Goal: Answer question/provide support

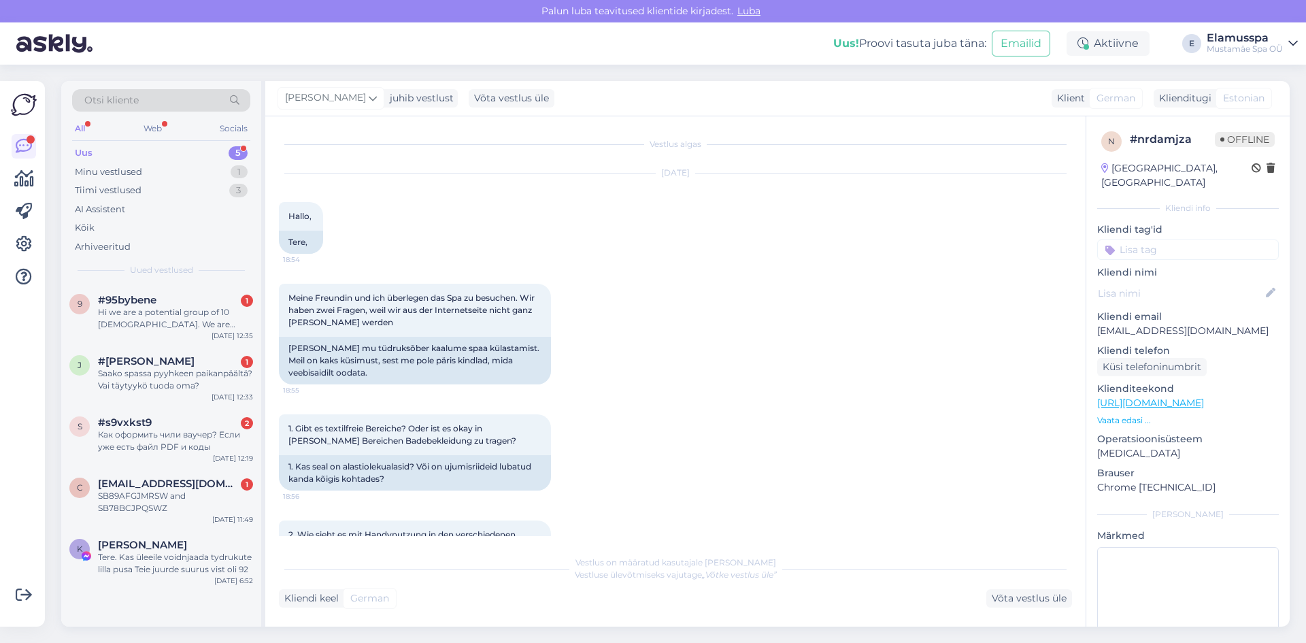
scroll to position [475, 0]
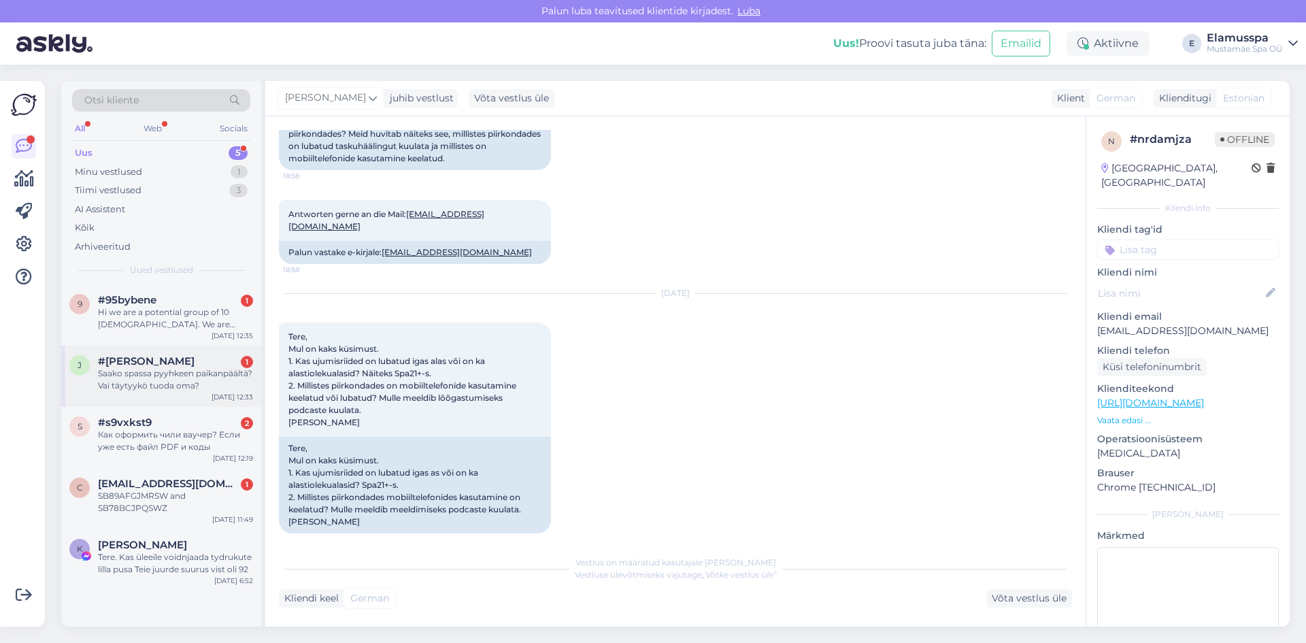
click at [177, 363] on div "#jhcjvvhn 1" at bounding box center [175, 361] width 155 height 12
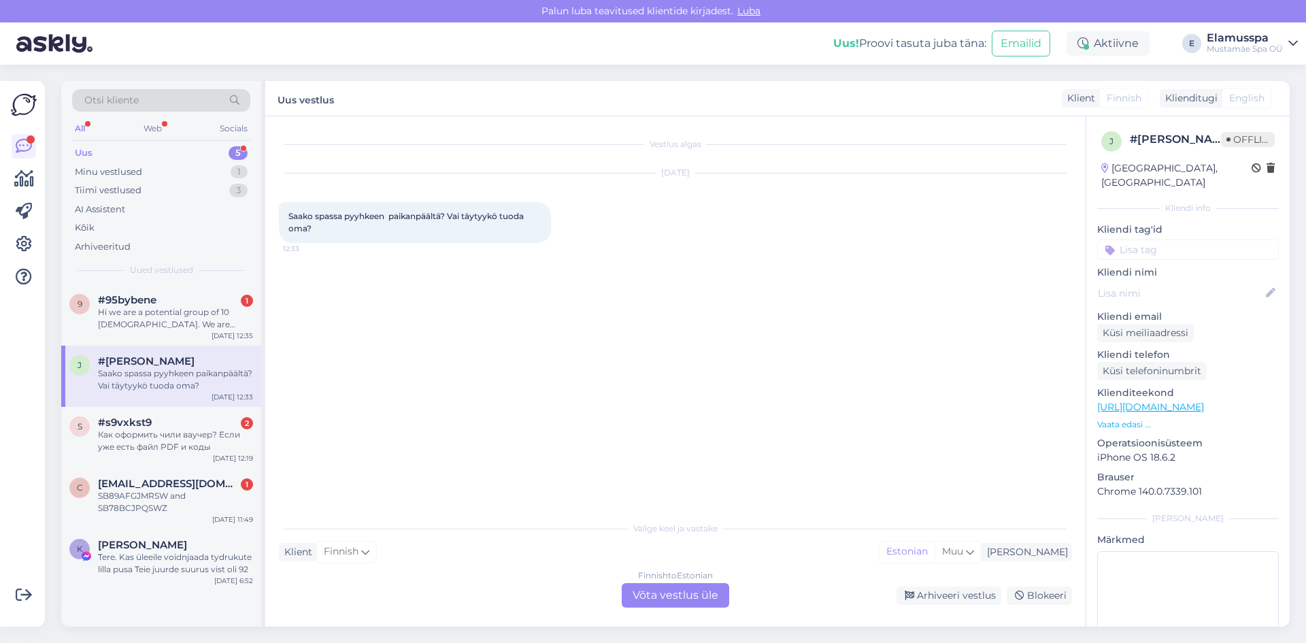
scroll to position [0, 0]
click at [660, 593] on div "Finnish to Estonian Võta vestlus üle" at bounding box center [675, 595] width 107 height 24
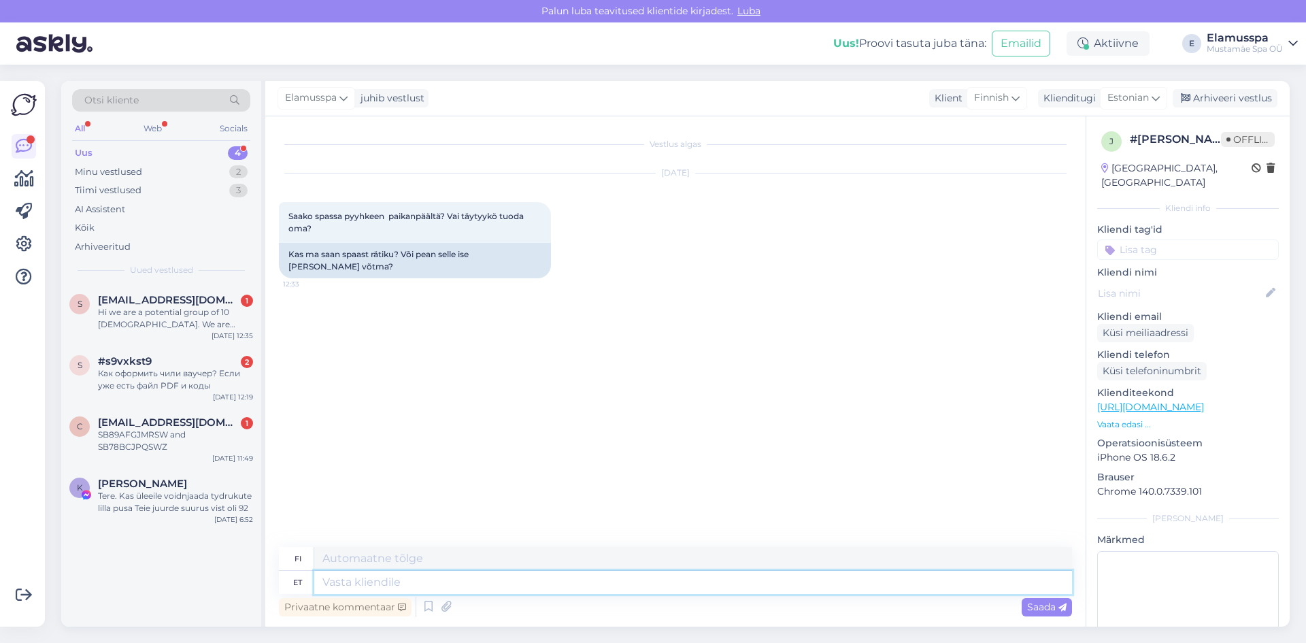
click at [372, 578] on textarea at bounding box center [693, 582] width 758 height 23
type textarea "[PERSON_NAME]"
type textarea "t"
type textarea "Tere, ku"
type textarea "Hei,"
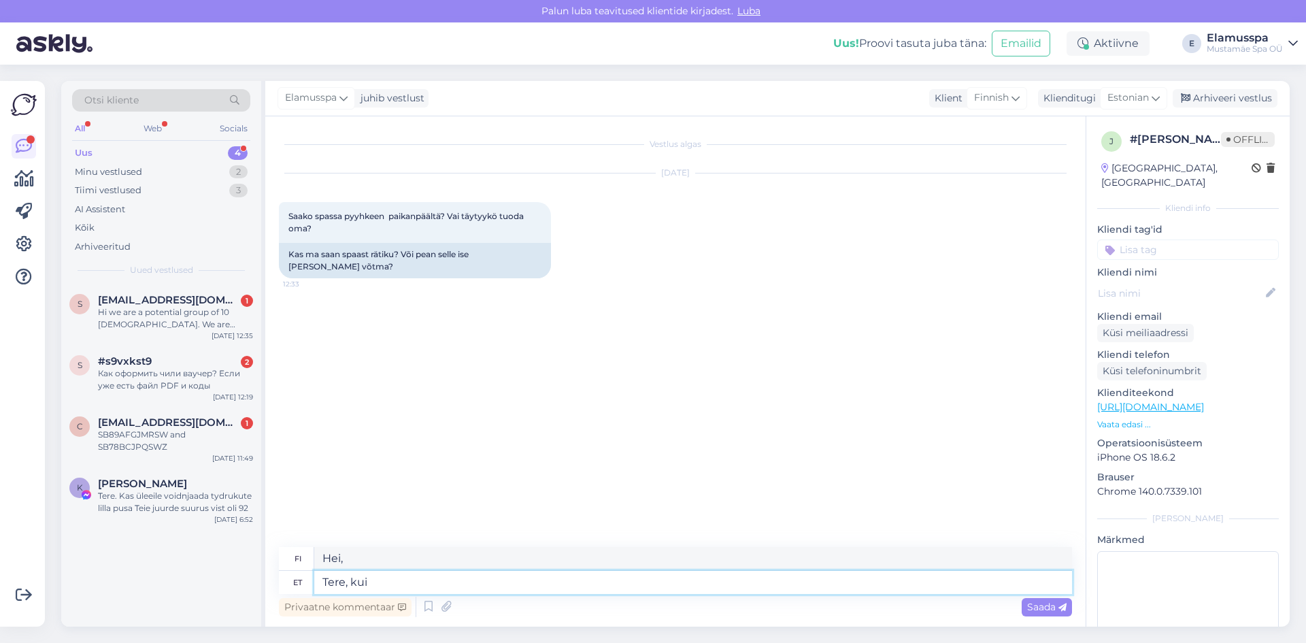
type textarea "Tere, kui l"
type textarea "[PERSON_NAME]"
type textarea "Tere, [PERSON_NAME]"
type textarea "Hei, milloin olet menossa?"
type textarea "Tere, kui lähete 21"
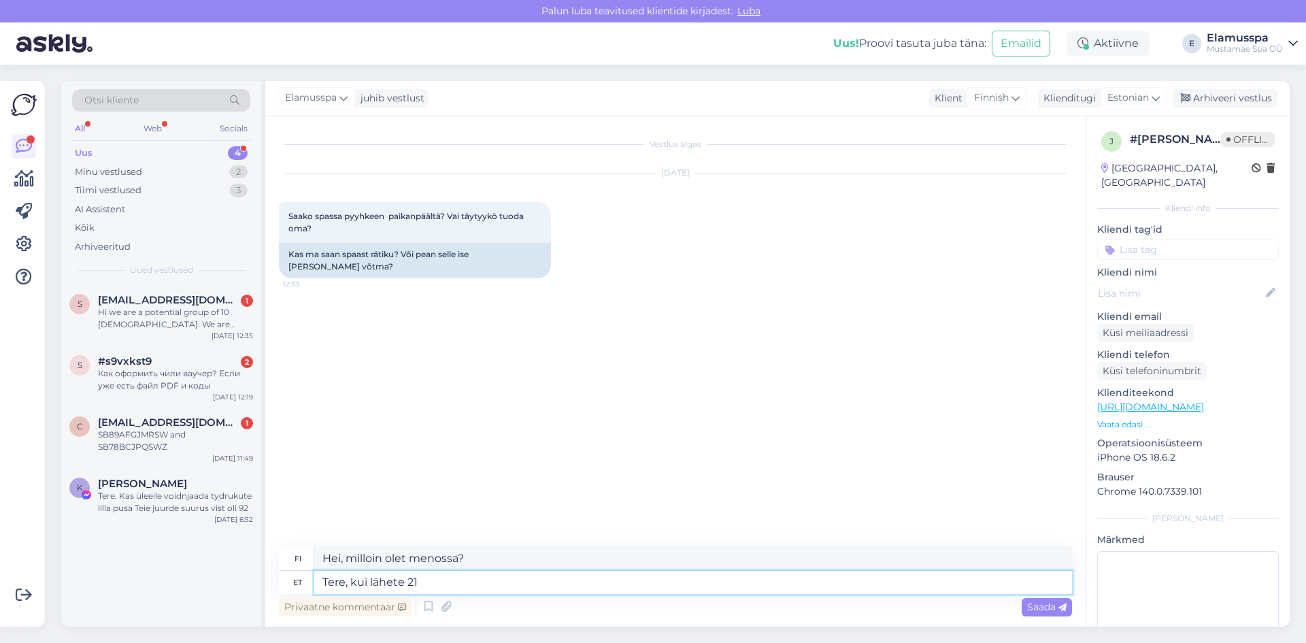
type textarea "Hei, [PERSON_NAME]."
type textarea "Tere, kui lähete 21+ s"
type textarea "[PERSON_NAME] olet yli 21-vuotias"
type textarea "Tere, kui lähete 21+ spaasse s"
type textarea "Hei, [PERSON_NAME] yli 21-vuotiaille tarkoitetulle kylpylälle"
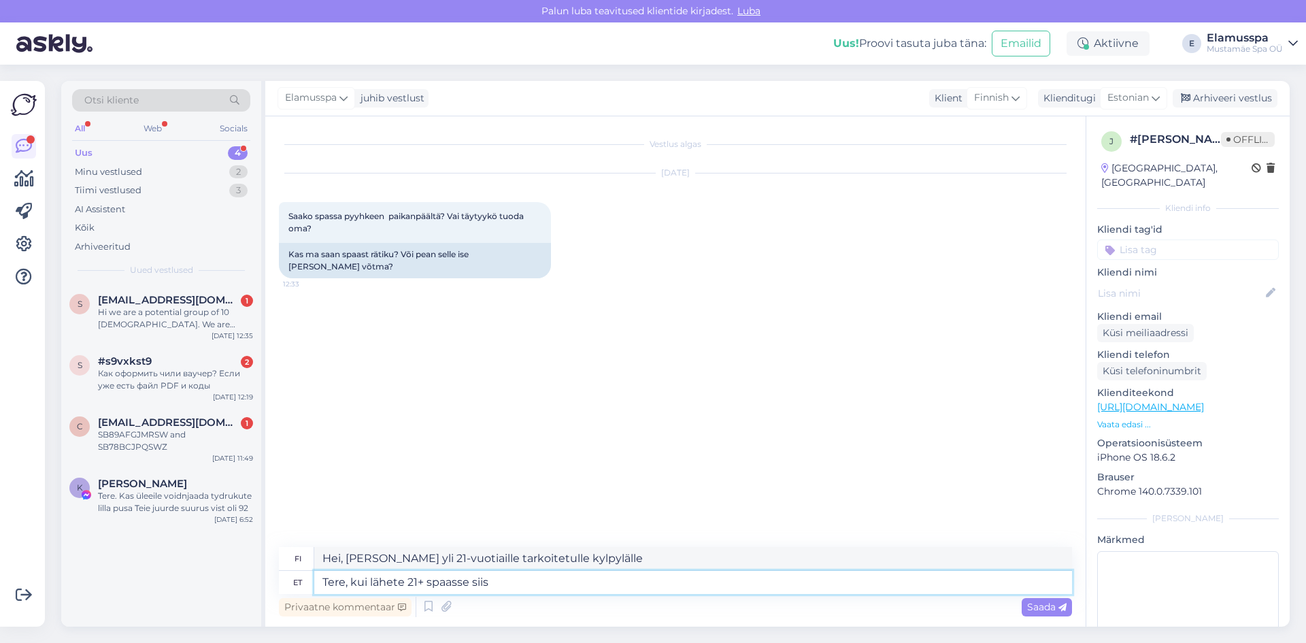
type textarea "Tere, kui lähete 21+ spaasse siis"
type textarea "Hei, [PERSON_NAME] yli 21-vuotiaille tarkoitettuun kylpylään"
type textarea "Tere, kui lähete 21+ spaasse siis saate"
type textarea "Hei, [PERSON_NAME] yli 21-vuotiaille tarkoitettuun kylpylään, [PERSON_NAME]"
type textarea "Tere, kui lähete 21+ spaasse siis saate rätiku j"
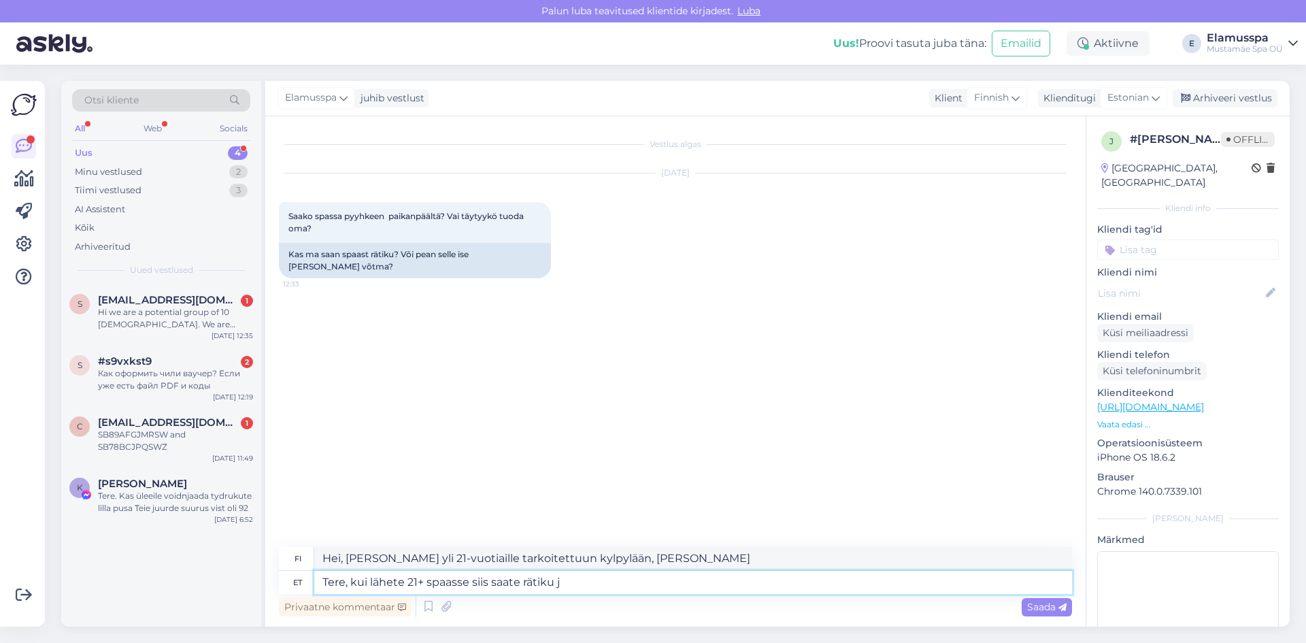
type textarea "[PERSON_NAME], [PERSON_NAME] 21+ -kylpylään, saat pyyhkeen."
type textarea "Tere, kui lähete 21+ spaasse siis saate rätiku ja"
type textarea "[PERSON_NAME], [PERSON_NAME] 21+ -kylpylään, saat pyyhkeen ja"
type textarea "Tere, kui lähete 21+ spaasse siis saate rätiku ja hommikumantli."
type textarea "[PERSON_NAME], [PERSON_NAME] 21+ -kylpylään, saat pyyhkeen ja kylpytakin."
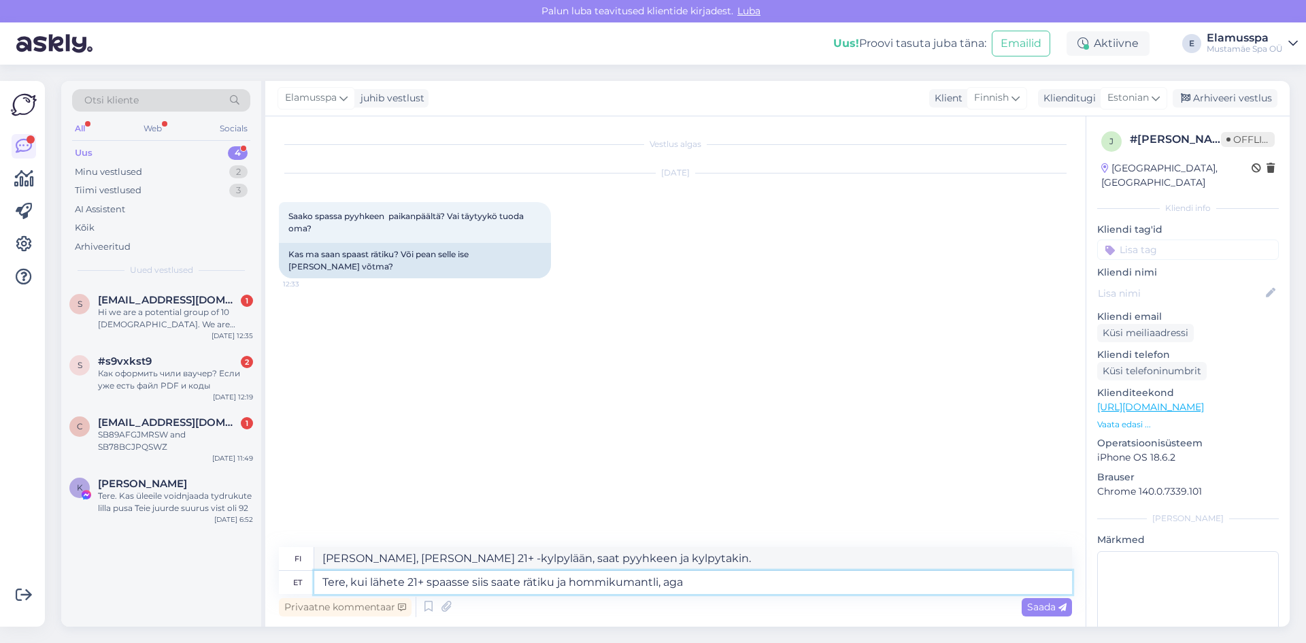
type textarea "Tere, kui lähete 21+ spaasse siis saate rätiku ja hommikumantli, aga s"
type textarea "[PERSON_NAME], [PERSON_NAME] 21+ -kylpylään, saat pyyhkeen ja kylpytakin, mutta"
type textarea "Tere, kui lähete 21+ spaasse siis saate rätiku ja hommikumantli, aga saate"
type textarea "[PERSON_NAME], [PERSON_NAME] 21+ -kylpylään, saat pyyhkeen ja kylpytakin, mutta…"
type textarea "Tere, kui lähete 21+ spaasse siis saate rätiku ja hommikumantli, aga saate ka re"
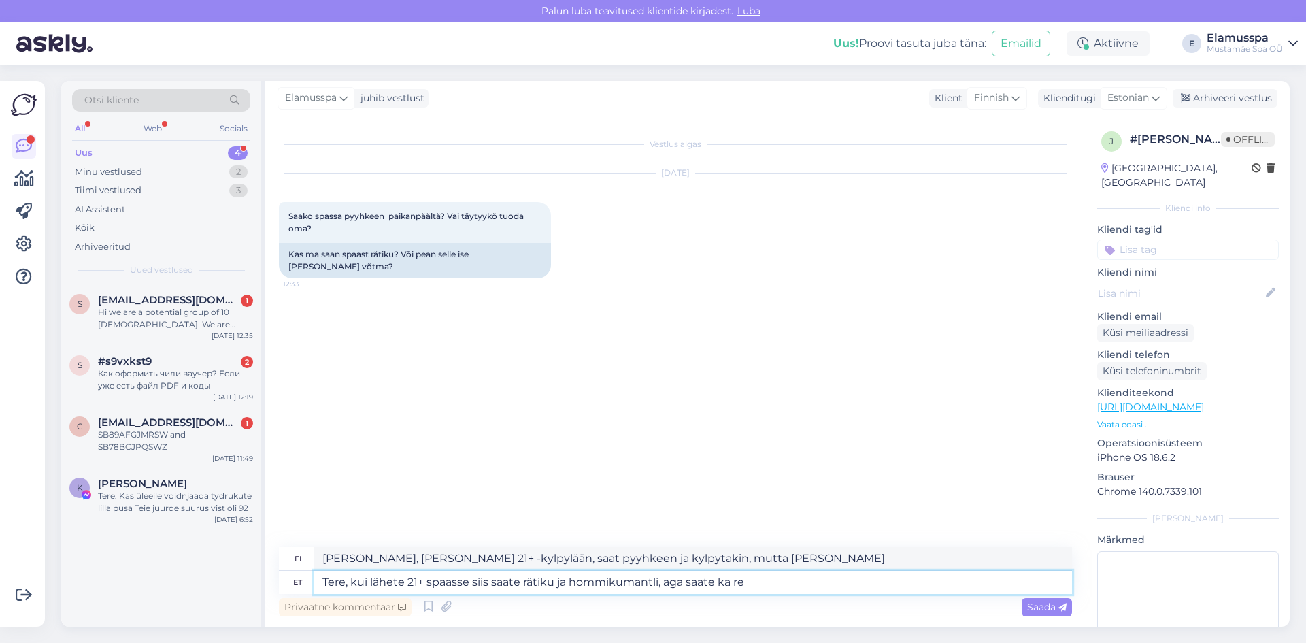
type textarea "Hei, [PERSON_NAME] 21+ -kylpylään, saat pyyhkeen ja kylpytakin, mutta [PERSON_N…"
type textarea "Tere, kui lähete 21+ spaasse siis saate rätiku ja hommikumantli, aga saate ka r…"
type textarea "Hei, [PERSON_NAME] 21+ -kylpylään, saat pyyhkeen ja kylpytakin, mutta [PERSON_N…"
type textarea "Tere, kui lähete 21+ spaasse siis saate rätiku ja hommikumantli, aga saate ka r…"
type textarea "Hei, [PERSON_NAME] 21+ kylpylään, saat pyyhkeen ja kylpytakin, mutta [PERSON_NA…"
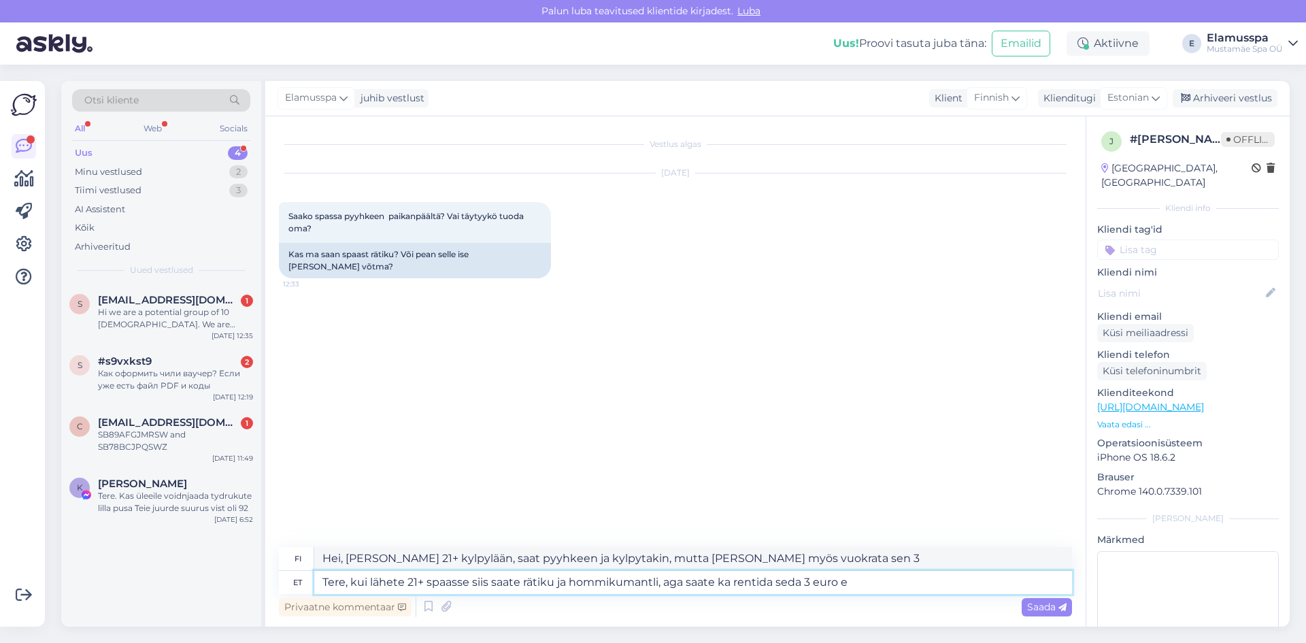
type textarea "Tere, kui lähete 21+ spaasse siis saate rätiku ja hommikumantli, aga saate ka r…"
type textarea "Hei, [PERSON_NAME] 21+ -kylpylään, saat pyyhkeen ja kylpytakin, mutta [PERSON_N…"
type textarea "Tere, kui lähete 21+ spaasse siis saate rätiku ja hommikumantli, aga saate ka r…"
type textarea "Hei, [PERSON_NAME] 21+ kylpylään, saat pyyhkeen ja kylpytakin, mutta [PERSON_NA…"
click at [825, 577] on textarea "Tere, kui lähete 21+ spaasse siis saate rätiku ja hommikumantli, aga saate ka r…" at bounding box center [693, 582] width 758 height 23
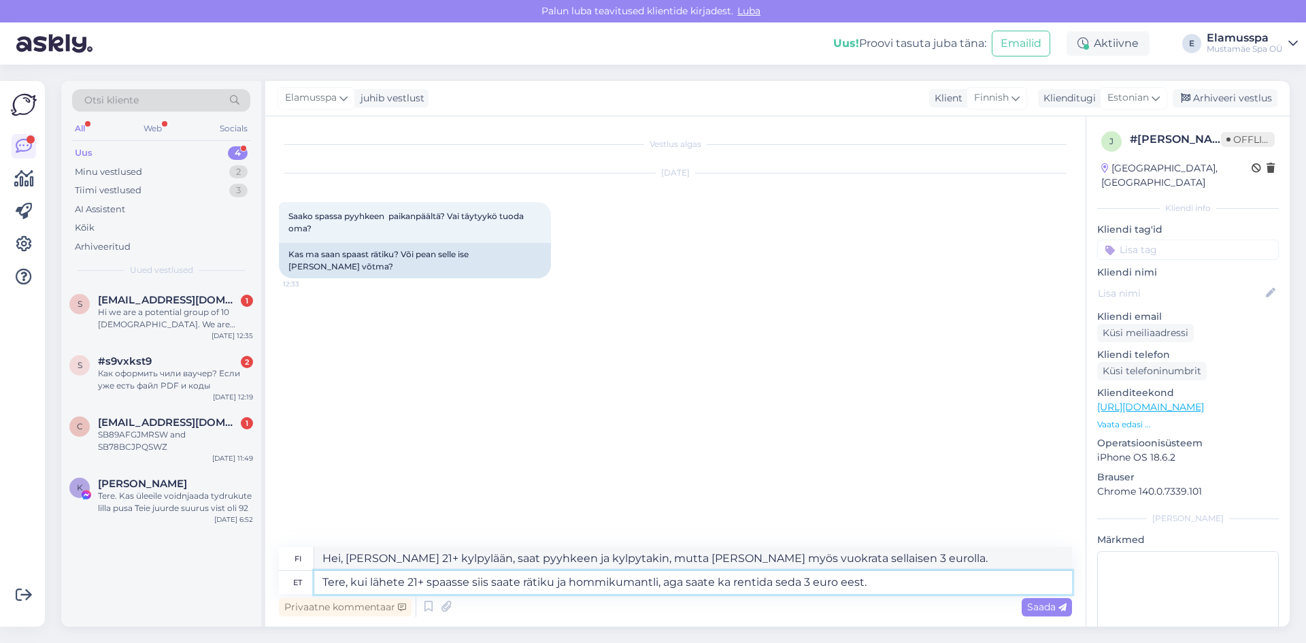
click at [934, 586] on textarea "Tere, kui lähete 21+ spaasse siis saate rätiku ja hommikumantli, aga saate ka r…" at bounding box center [693, 582] width 758 height 23
type textarea "Tere, kui lähete 21+ spaasse siis saate rätiku ja hommikumantli, aga saate ka r…"
click at [1060, 604] on icon at bounding box center [1062, 607] width 8 height 8
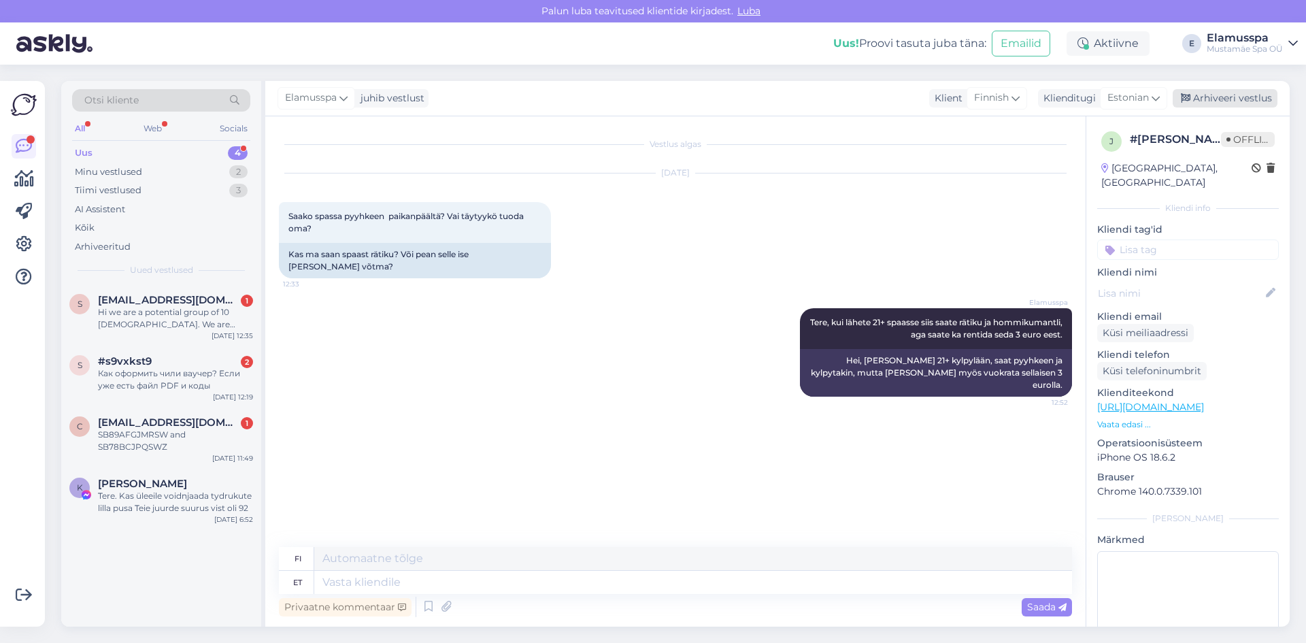
click at [1209, 100] on div "Arhiveeri vestlus" at bounding box center [1225, 98] width 105 height 18
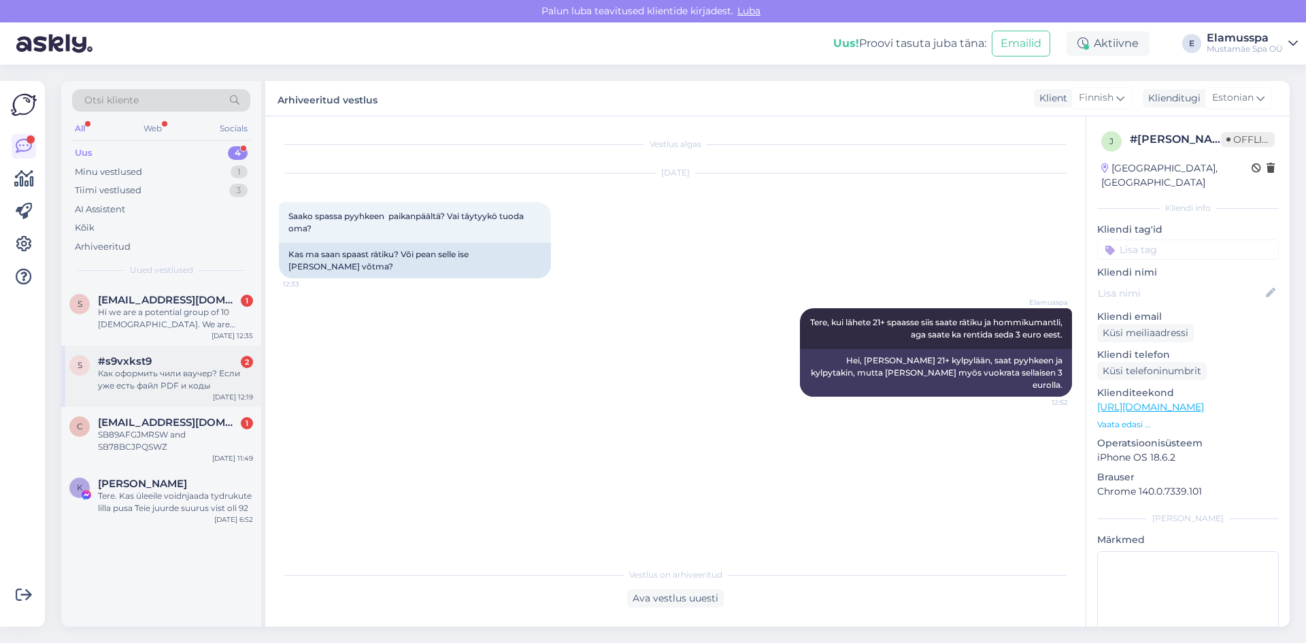
click at [216, 380] on div "Как оформить чили ваучер? Если уже есть файл PDF и коды" at bounding box center [175, 379] width 155 height 24
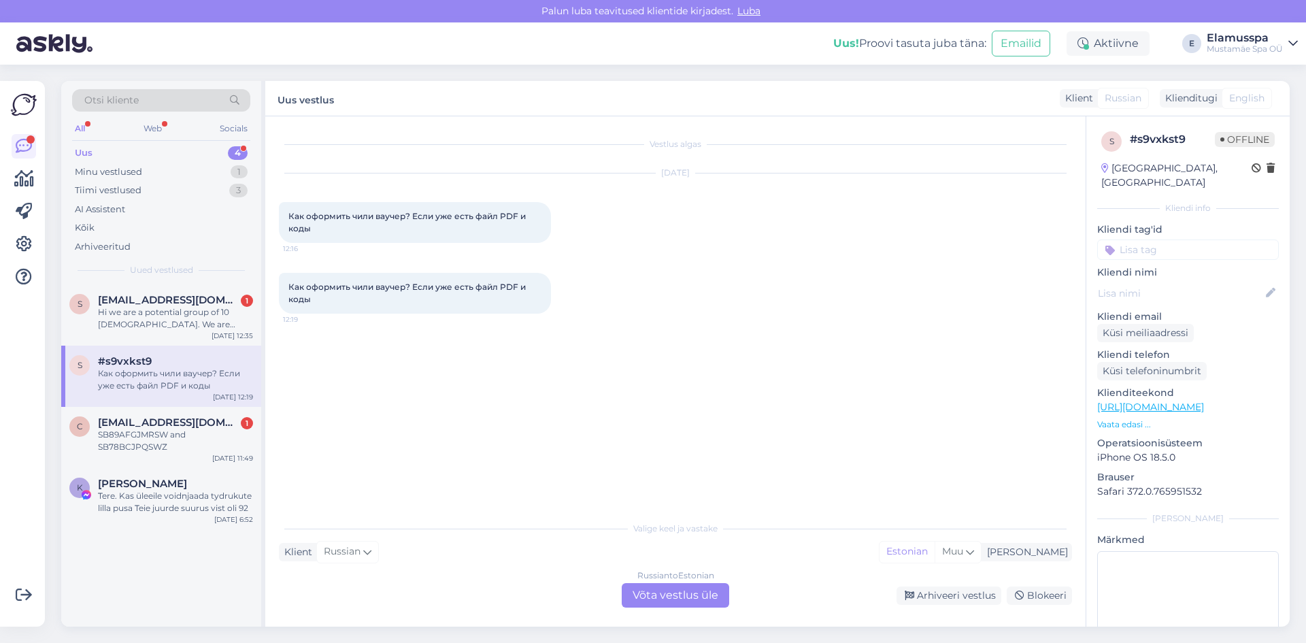
click at [639, 601] on div "Russian to Estonian Võta vestlus üle" at bounding box center [675, 595] width 107 height 24
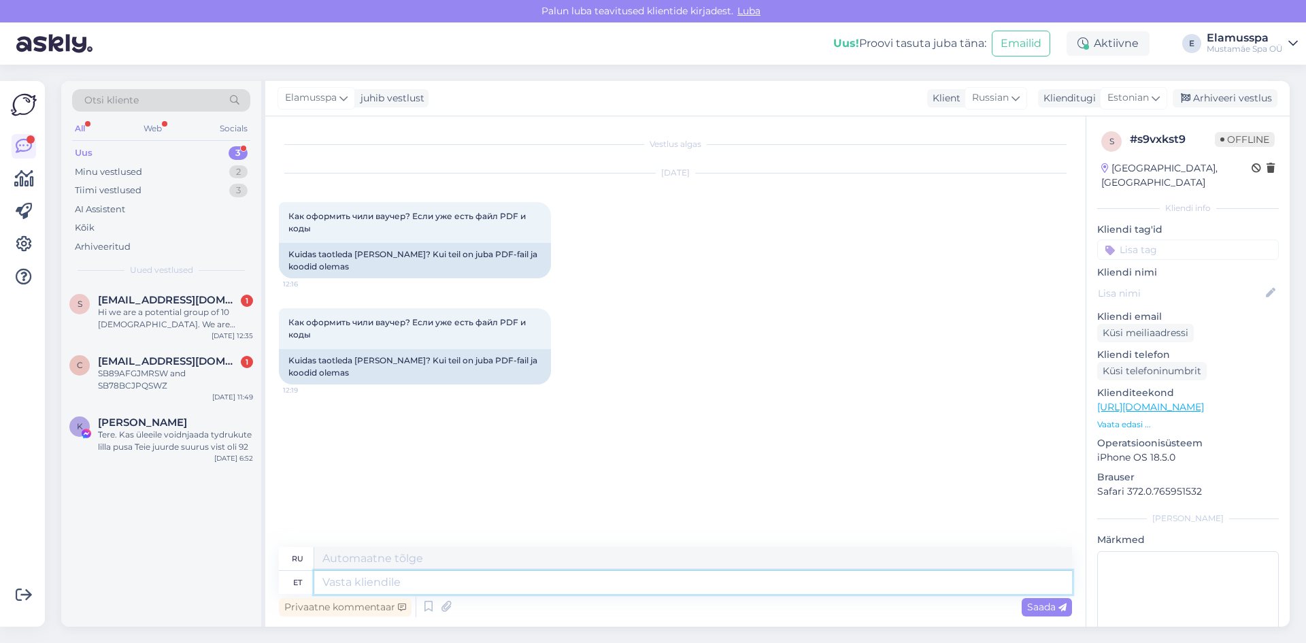
click at [469, 587] on textarea at bounding box center [693, 582] width 758 height 23
type textarea "Здравствуйте, ав"
type textarea "Привет,"
type textarea "Здравствуйте, активируем и"
type textarea "Здравствуйте, мы активируем"
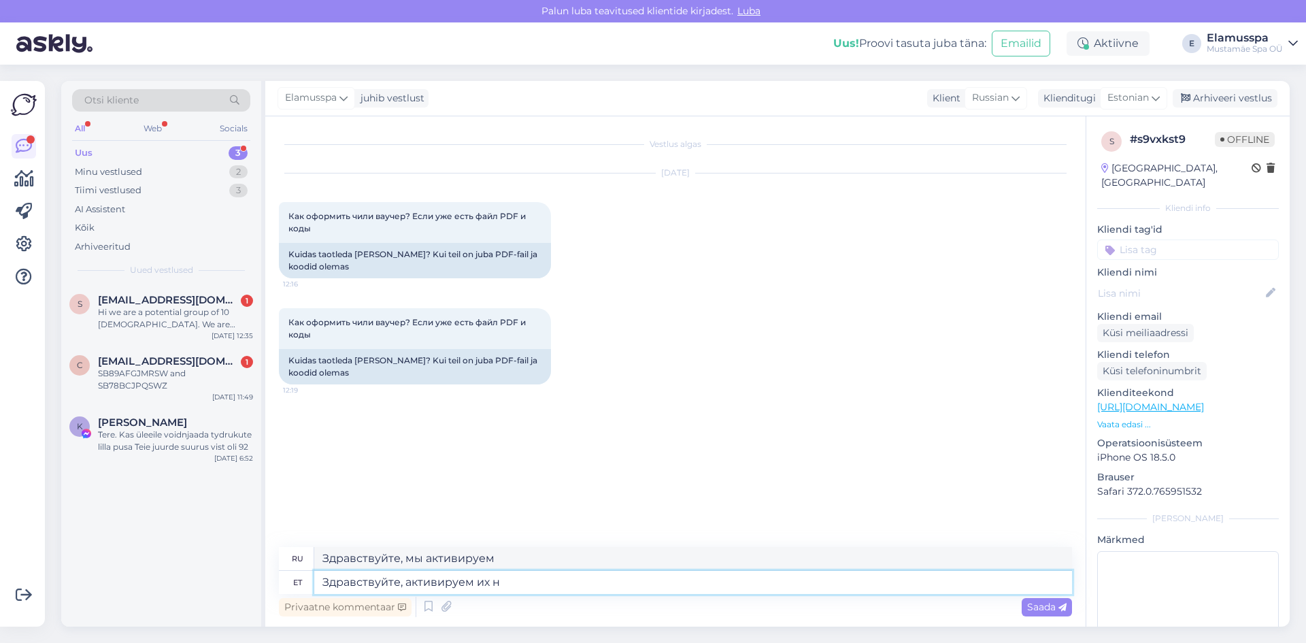
type textarea "Здравствуйте, активируем их на"
type textarea "Здравствуйте, мы их активируем."
type textarea "Здравствуйте, активируем их на мес"
type textarea "Здравствуйте, активируем их на"
type textarea "Здравствуйте, активируем их на месте."
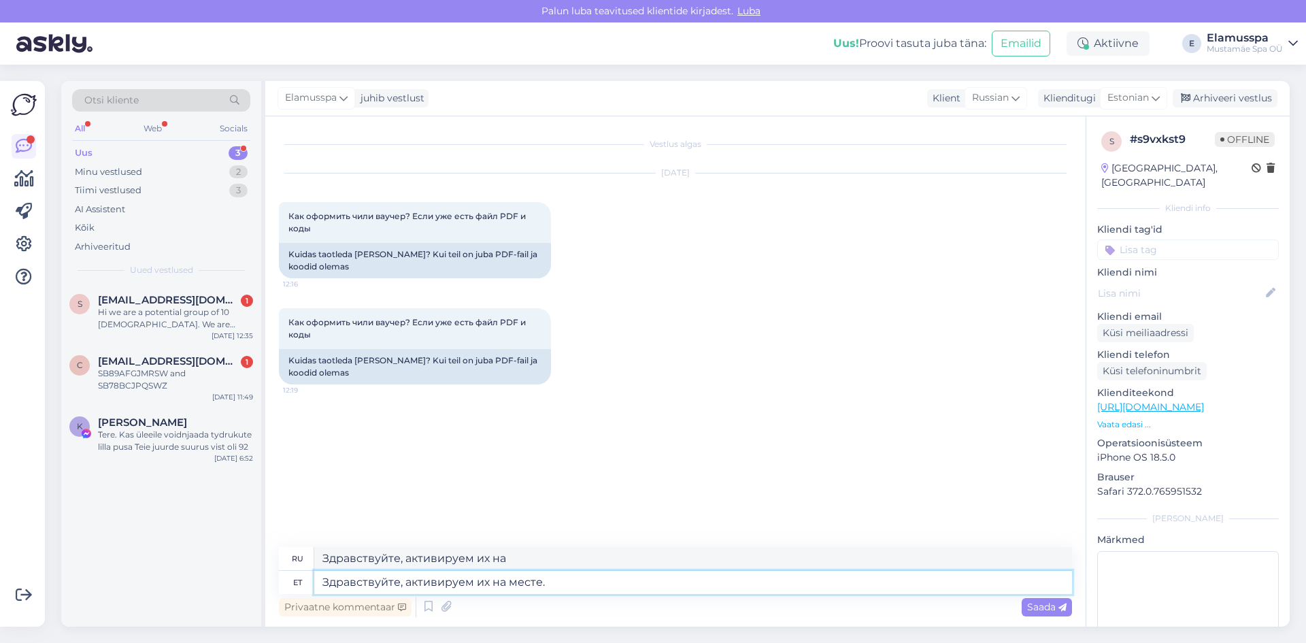
type textarea "Здравствуйте, мы активируем их на месте."
click at [578, 580] on textarea "Здравствуйте, активируем их на месте." at bounding box center [693, 582] width 758 height 23
type textarea "Здравствуйте, активируем их на месте."
click at [1044, 602] on span "Saada" at bounding box center [1046, 607] width 39 height 12
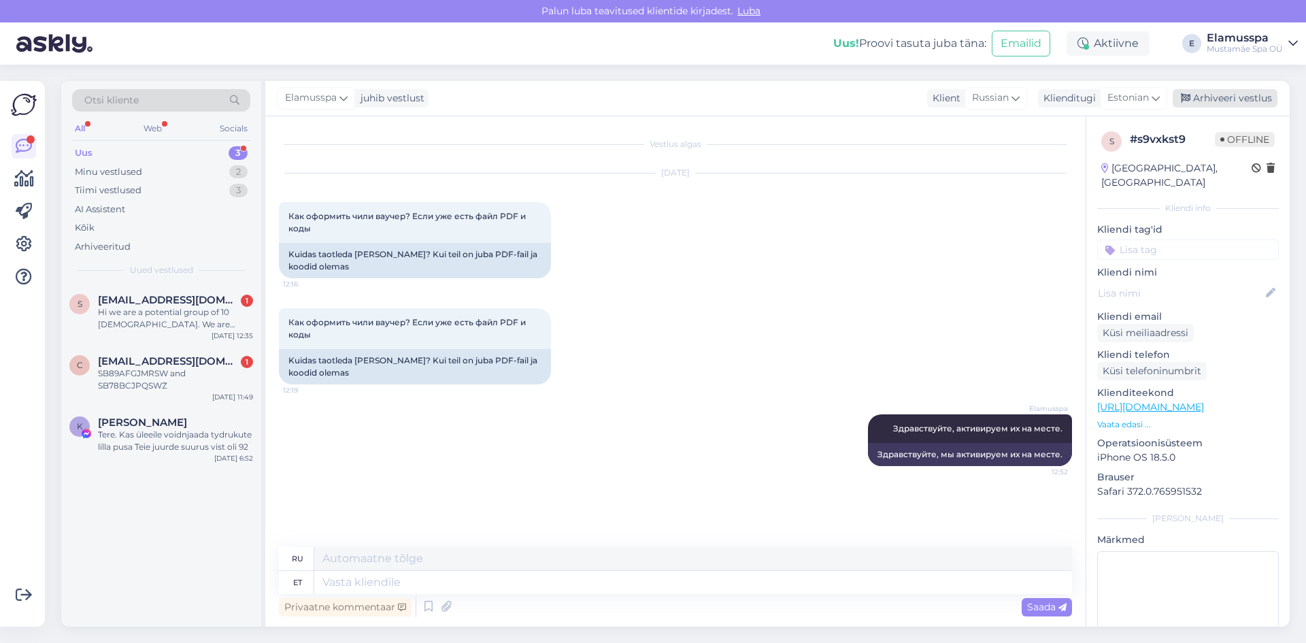
click at [1211, 92] on div "Arhiveeri vestlus" at bounding box center [1225, 98] width 105 height 18
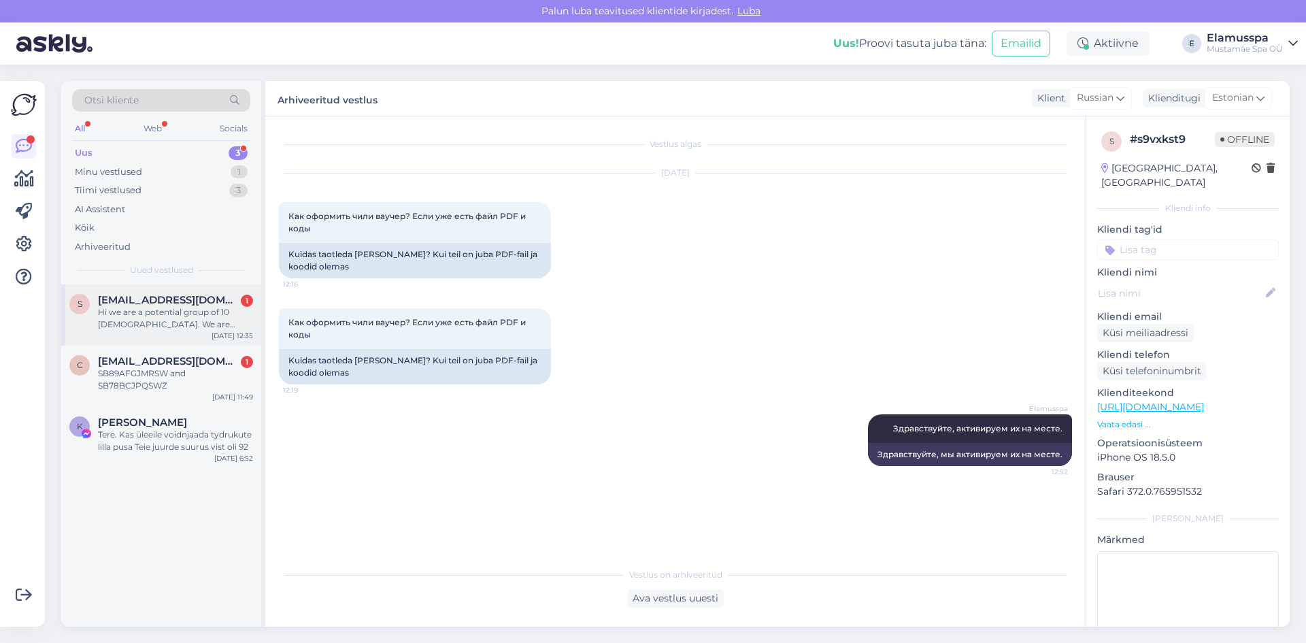
click at [179, 324] on div "Hi we are a potential group of 10 [DEMOGRAPHIC_DATA]. We are interested in book…" at bounding box center [175, 318] width 155 height 24
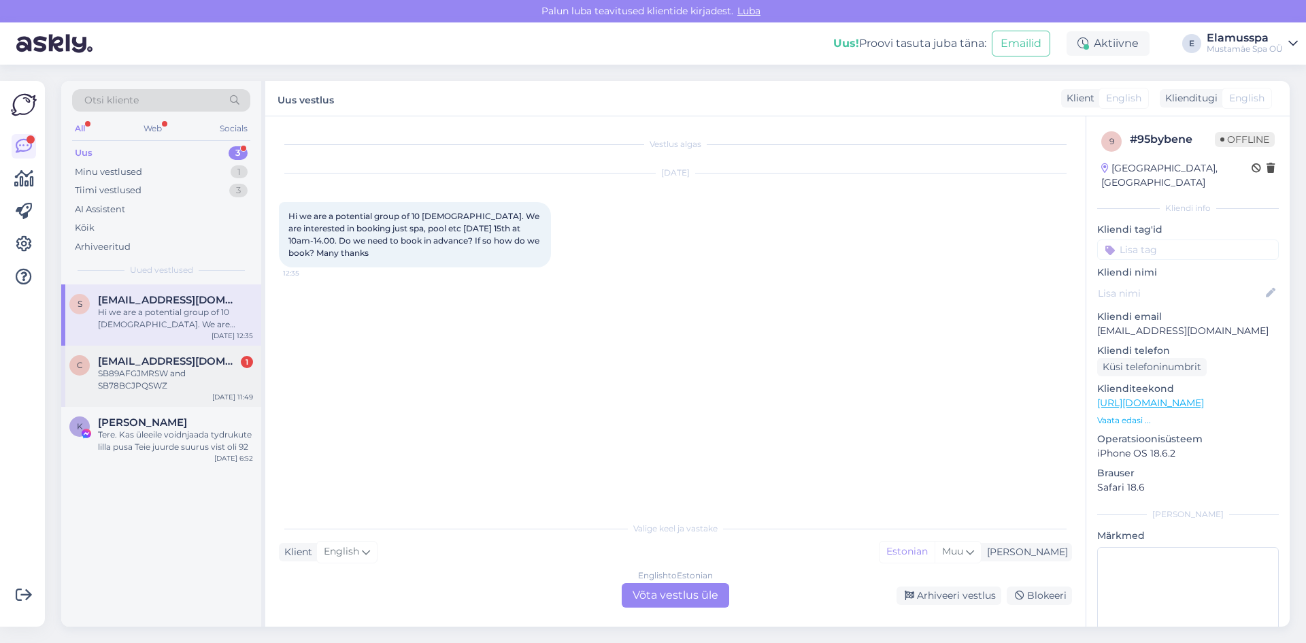
click at [150, 383] on div "SB89AFGJMRSW and SB78BCJPQSWZ" at bounding box center [175, 379] width 155 height 24
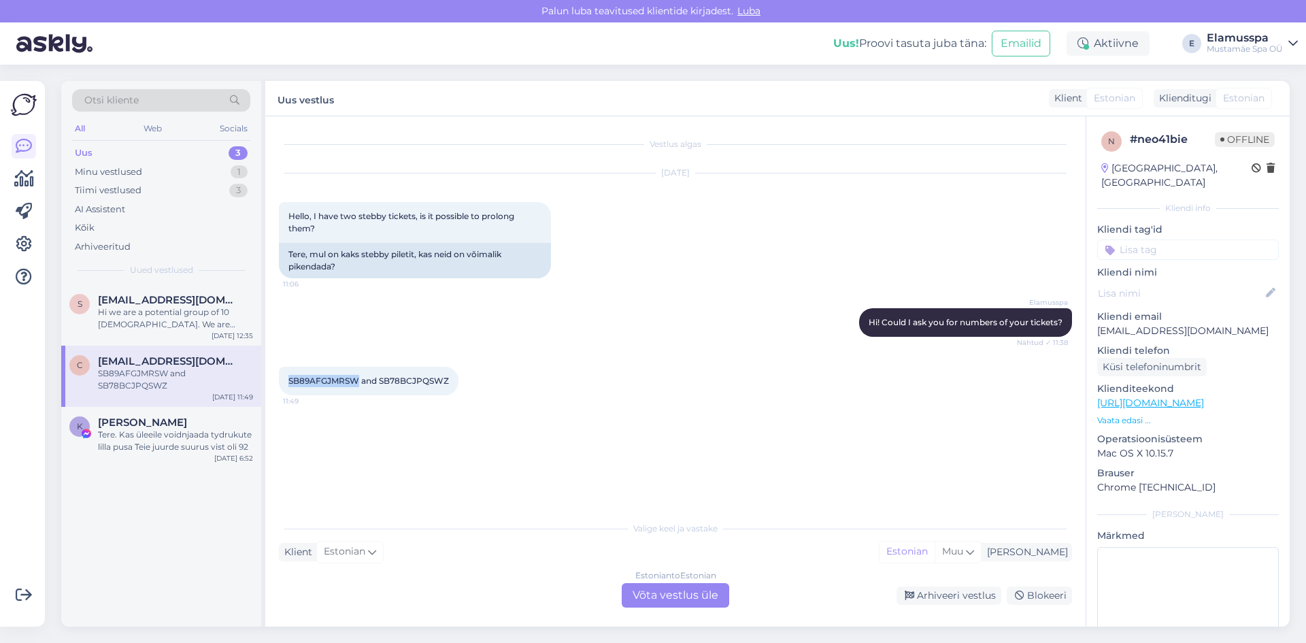
drag, startPoint x: 356, startPoint y: 378, endPoint x: 284, endPoint y: 390, distance: 72.5
click at [284, 390] on div "SB89AFGJMRSW and SB78BCJPQSWZ 11:49" at bounding box center [369, 381] width 180 height 29
copy span "SB89AFGJMRSW"
click at [450, 382] on div "SB89AFGJMRSW and SB78BCJPQSWZ 11:49" at bounding box center [369, 381] width 180 height 29
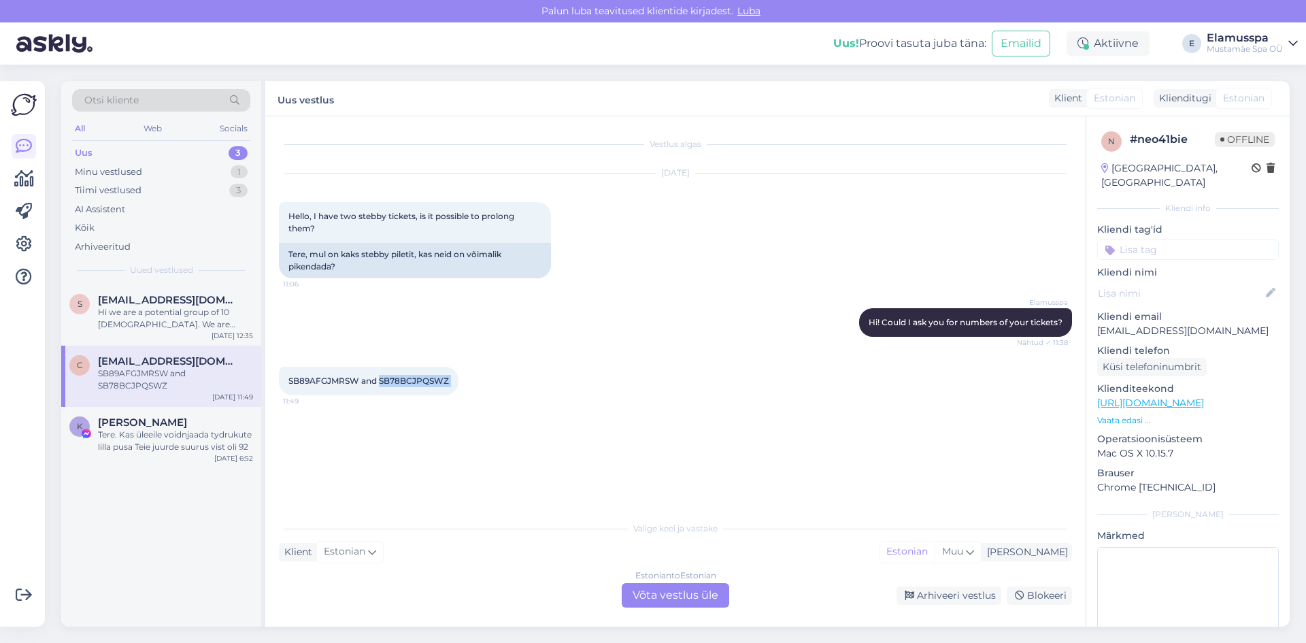
copy div "SB78BCJPQSWZ 11:49"
click at [664, 598] on div "Estonian to Estonian Võta vestlus üle" at bounding box center [675, 595] width 107 height 24
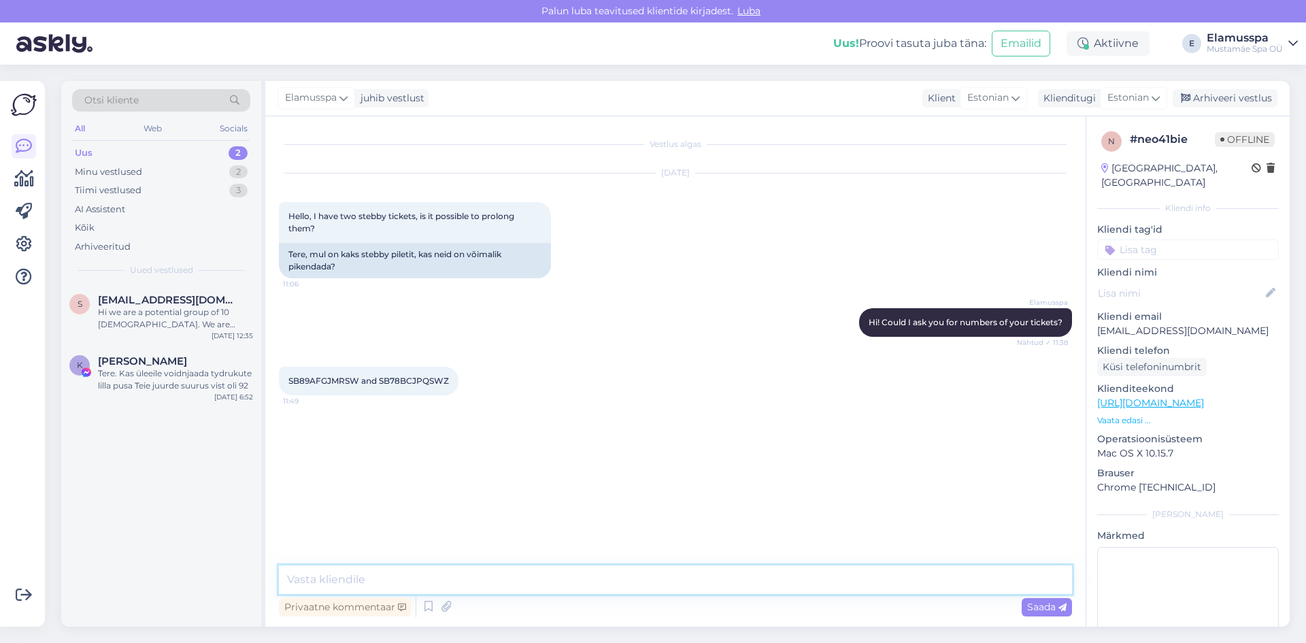
click at [431, 567] on textarea at bounding box center [675, 579] width 793 height 29
paste textarea "SB78BCJPQSWZ"
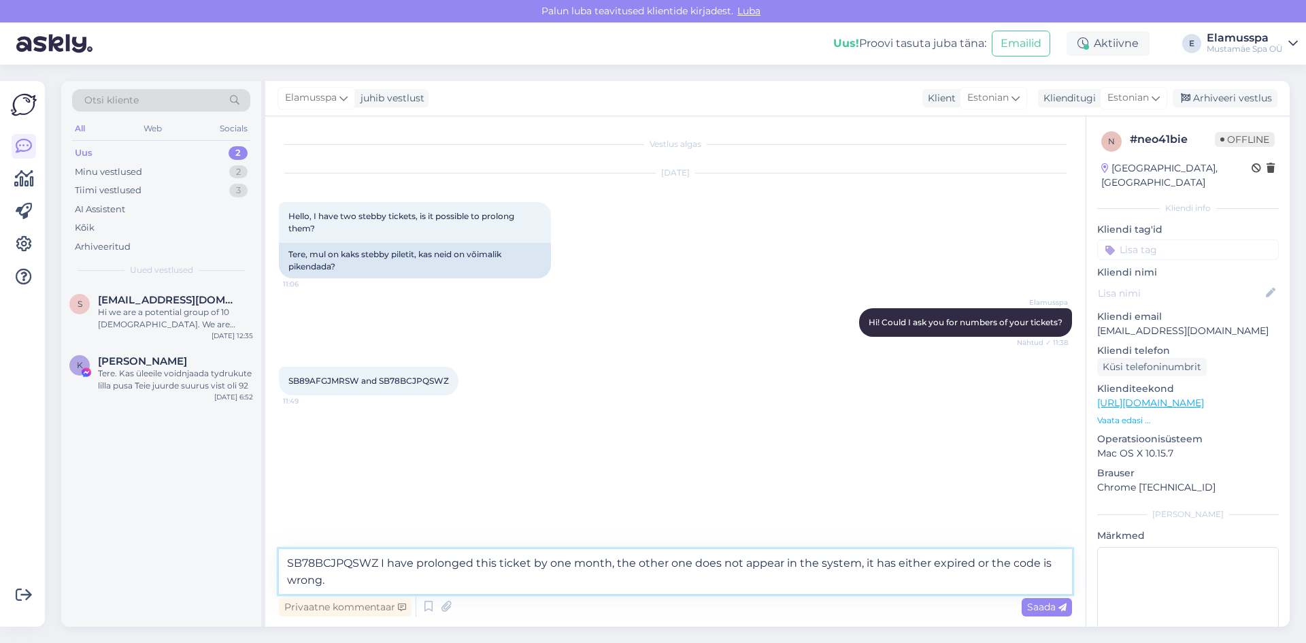
type textarea "SB78BCJPQSWZ I have prolonged this ticket by one month, the other one does not …"
drag, startPoint x: 359, startPoint y: 382, endPoint x: 288, endPoint y: 377, distance: 71.5
click at [288, 377] on div "SB89AFGJMRSW and SB78BCJPQSWZ 11:49" at bounding box center [369, 381] width 180 height 29
copy span "SB89AFGJMRSW"
click at [496, 589] on textarea "SB78BCJPQSWZ I have prolonged this ticket by one month, the other one does not …" at bounding box center [675, 571] width 793 height 45
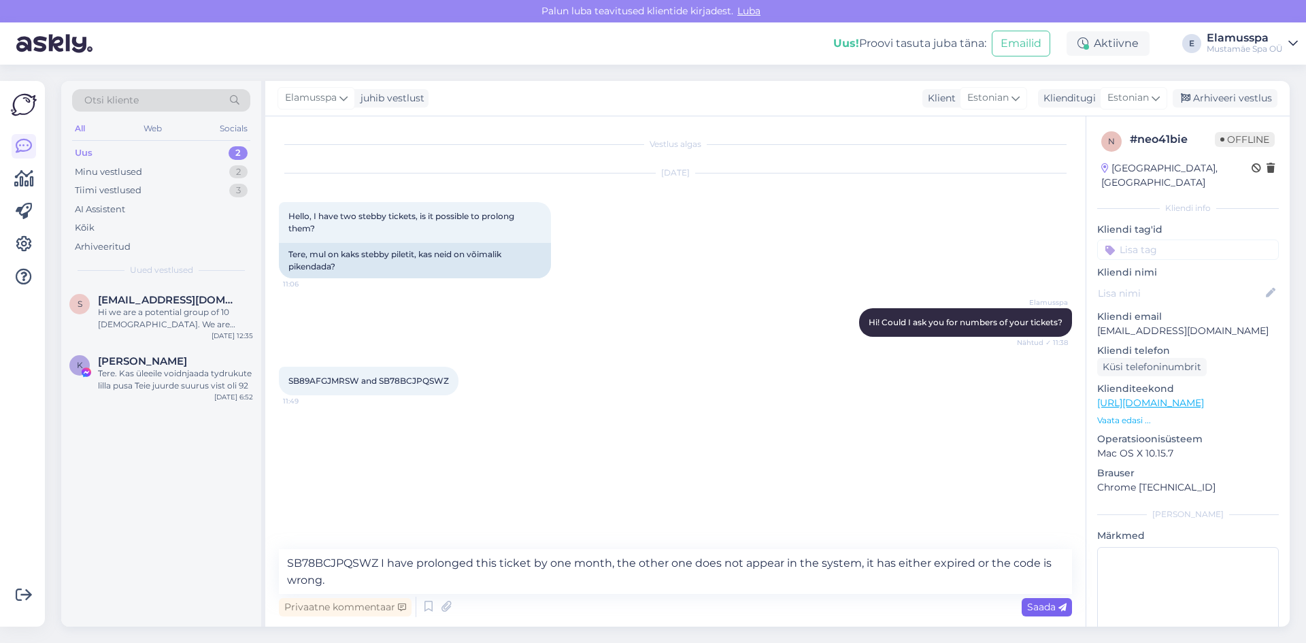
click at [1038, 608] on span "Saada" at bounding box center [1046, 607] width 39 height 12
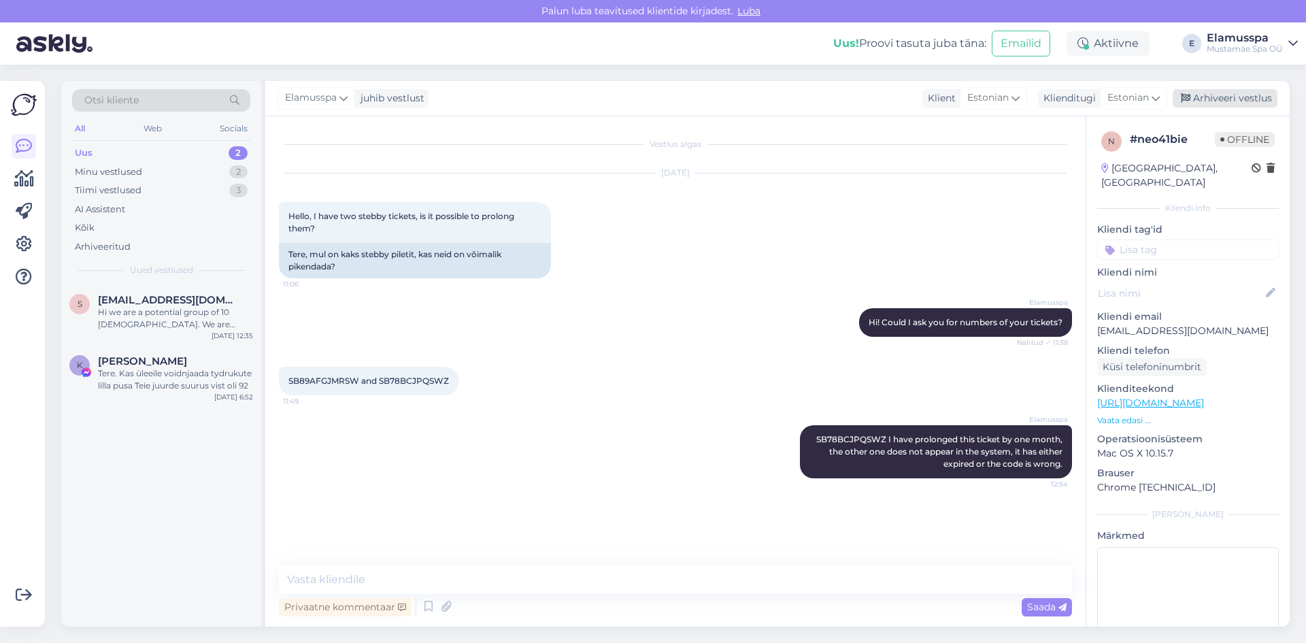
click at [1183, 100] on icon at bounding box center [1186, 99] width 10 height 10
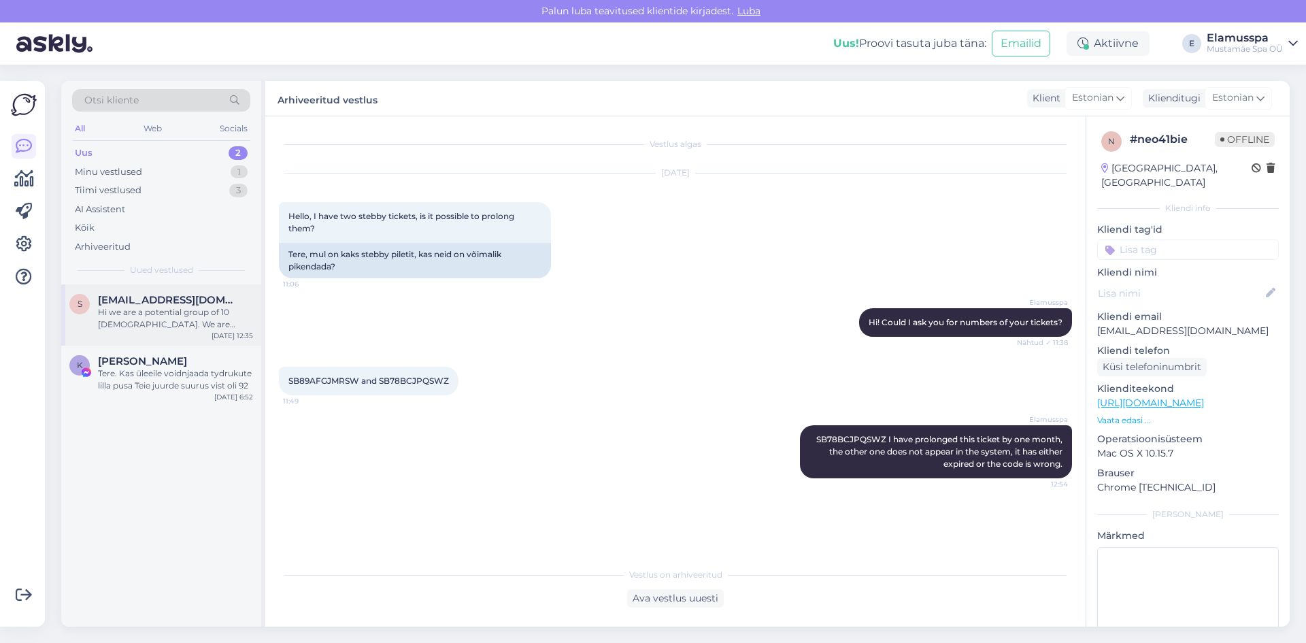
click at [182, 339] on div "s [EMAIL_ADDRESS][DOMAIN_NAME] Hi we are a potential group of 10 [DEMOGRAPHIC_D…" at bounding box center [161, 314] width 200 height 61
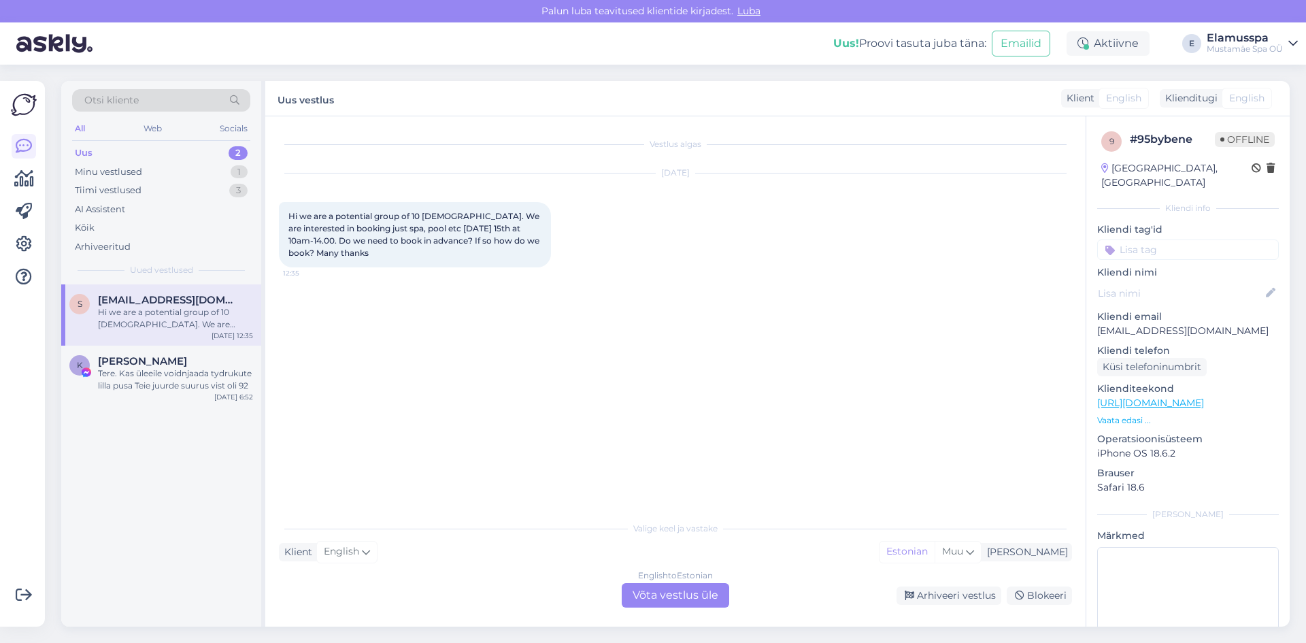
click at [590, 419] on div "Vestlus algas [DATE] Hi we are a potential group of 10 [DEMOGRAPHIC_DATA]. We a…" at bounding box center [681, 316] width 805 height 372
